Goal: Entertainment & Leisure: Consume media (video, audio)

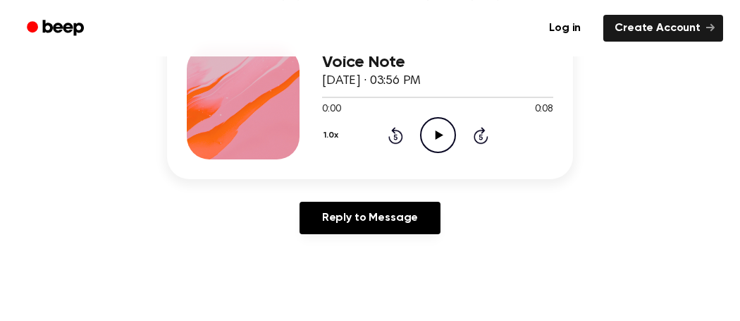
scroll to position [197, 0]
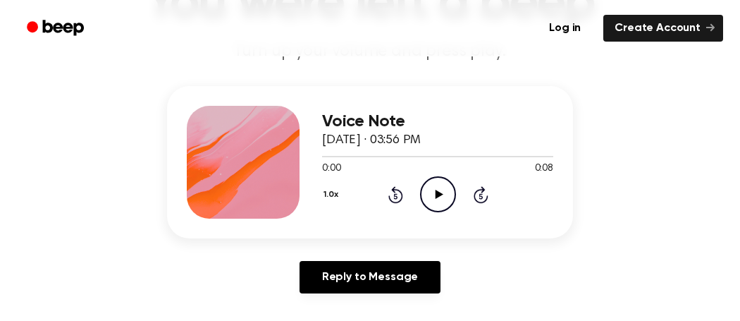
scroll to position [166, 0]
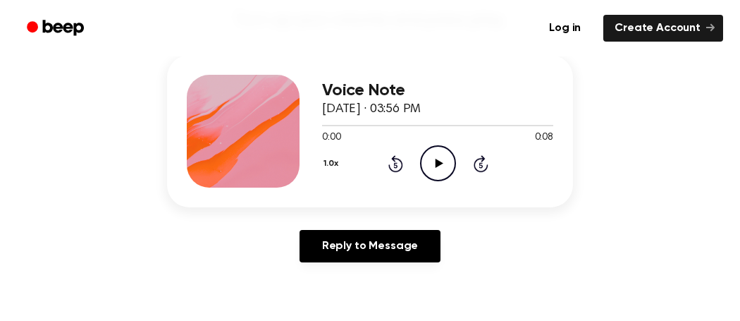
click at [432, 161] on icon "Play Audio" at bounding box center [438, 163] width 36 height 36
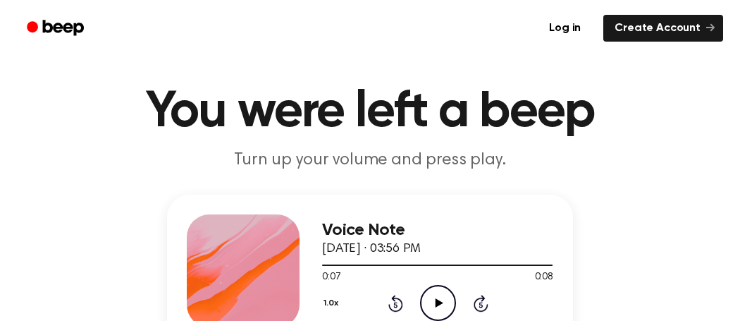
scroll to position [0, 0]
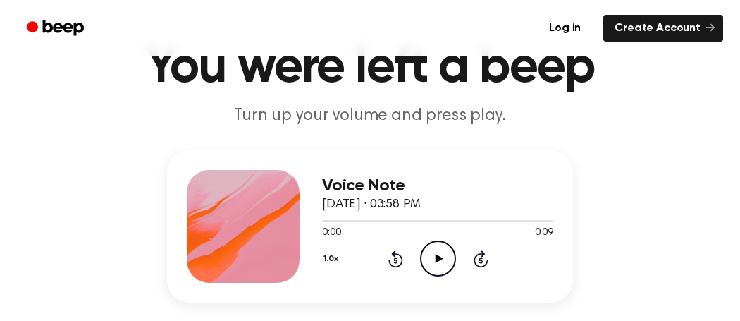
scroll to position [74, 0]
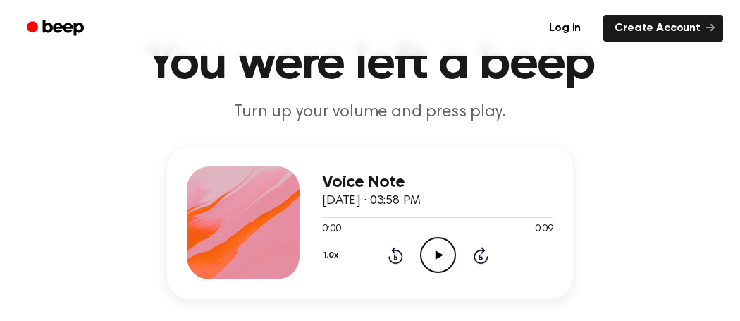
click at [454, 254] on circle at bounding box center [438, 254] width 35 height 35
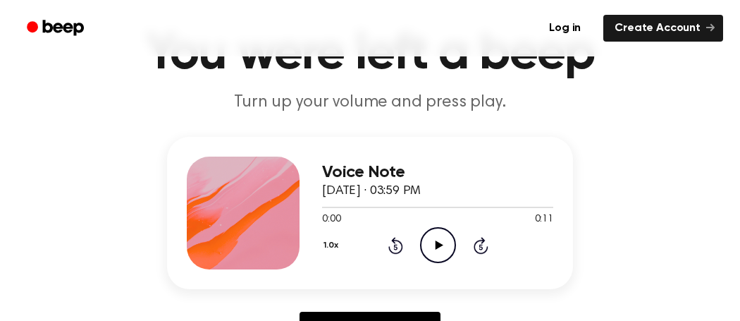
scroll to position [85, 0]
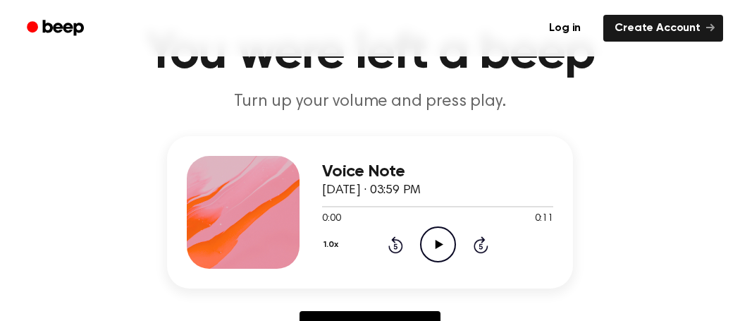
click at [439, 233] on icon "Play Audio" at bounding box center [438, 244] width 36 height 36
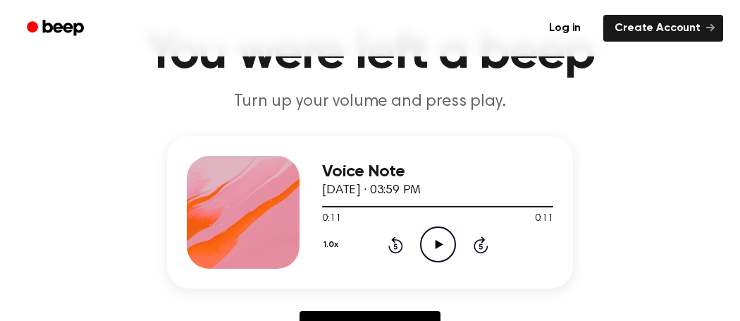
scroll to position [0, 0]
